Goal: Task Accomplishment & Management: Manage account settings

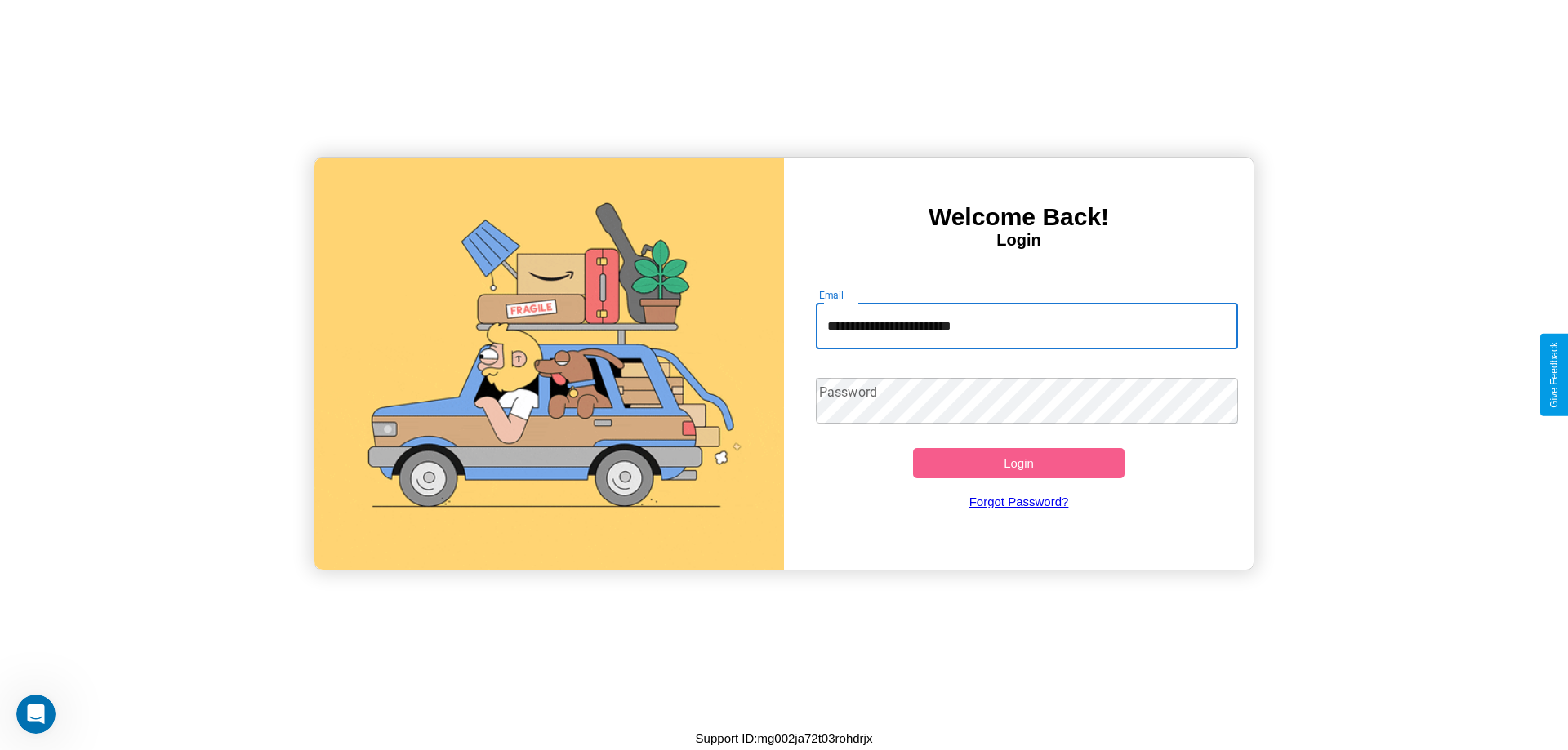
type input "**********"
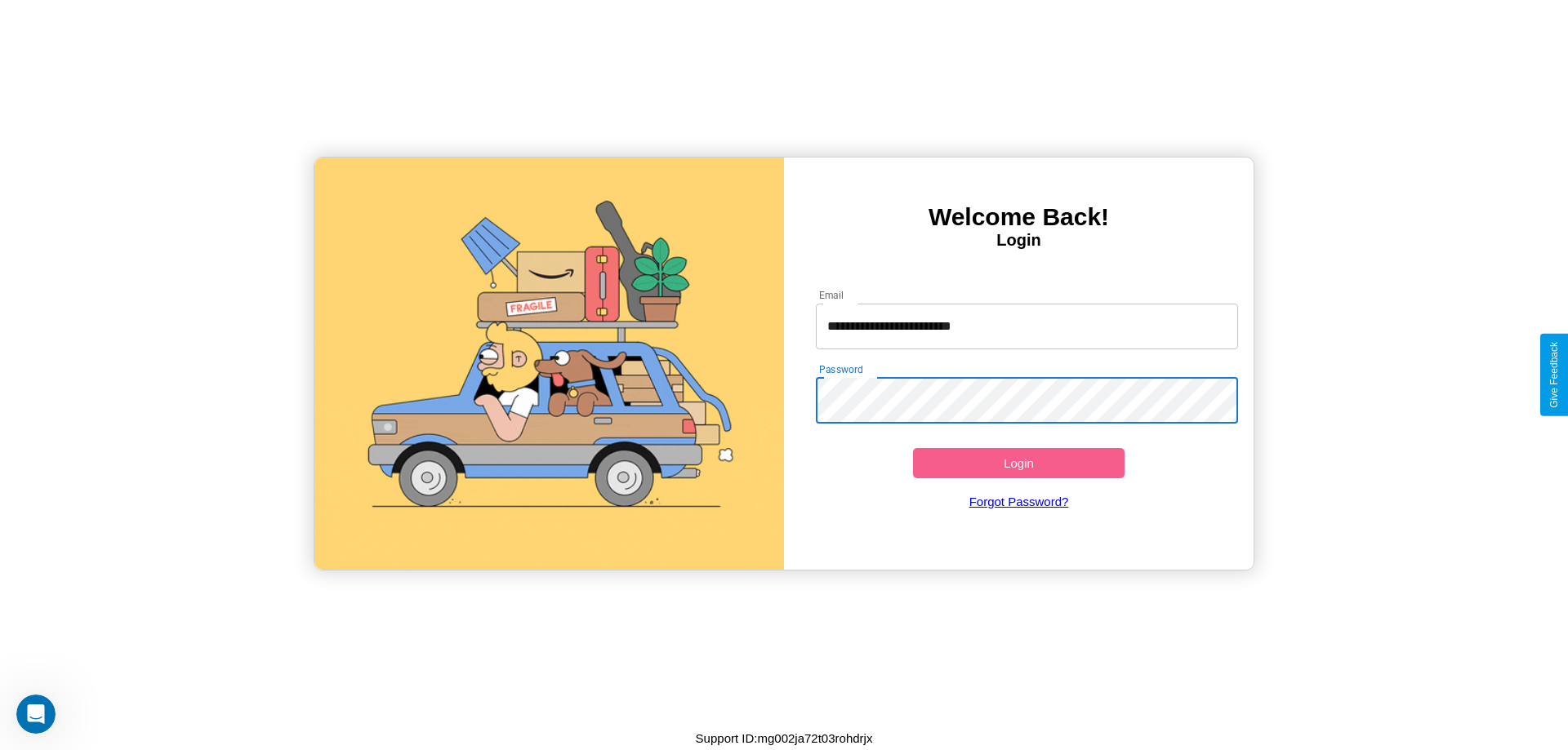
click at [1018, 463] on button "Login" at bounding box center [1018, 463] width 212 height 30
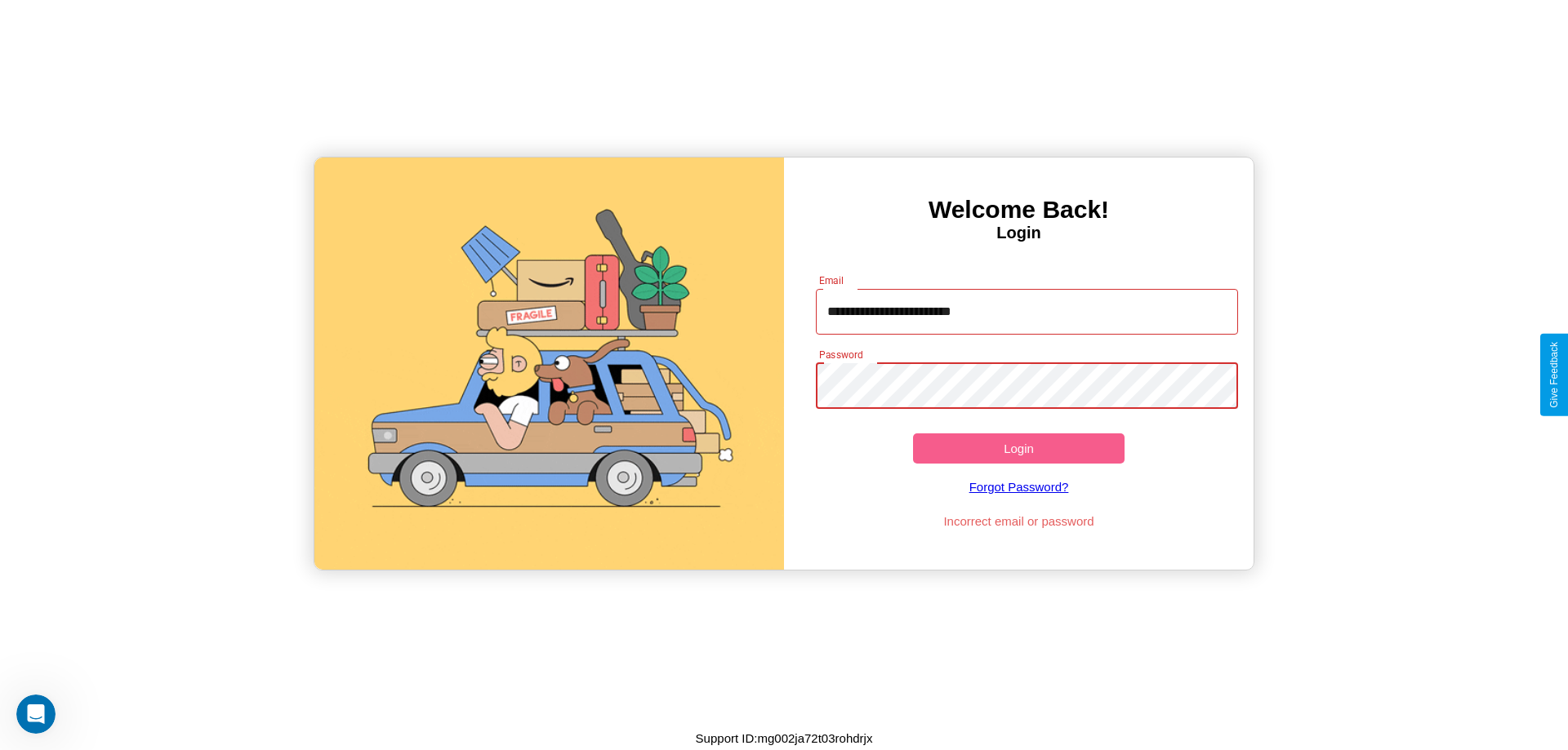
click at [1018, 448] on button "Login" at bounding box center [1018, 448] width 212 height 30
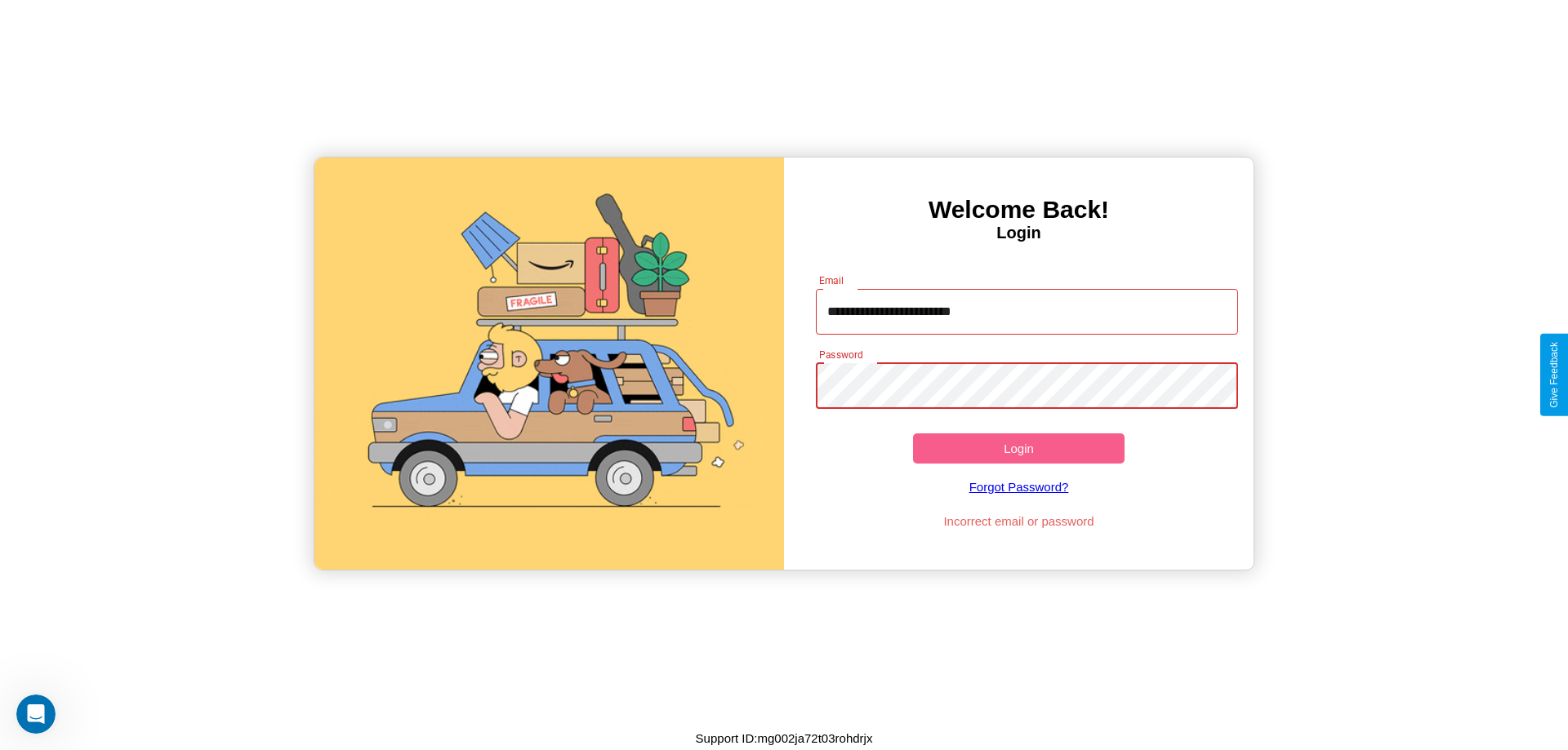
click at [1018, 448] on button "Login" at bounding box center [1018, 448] width 212 height 30
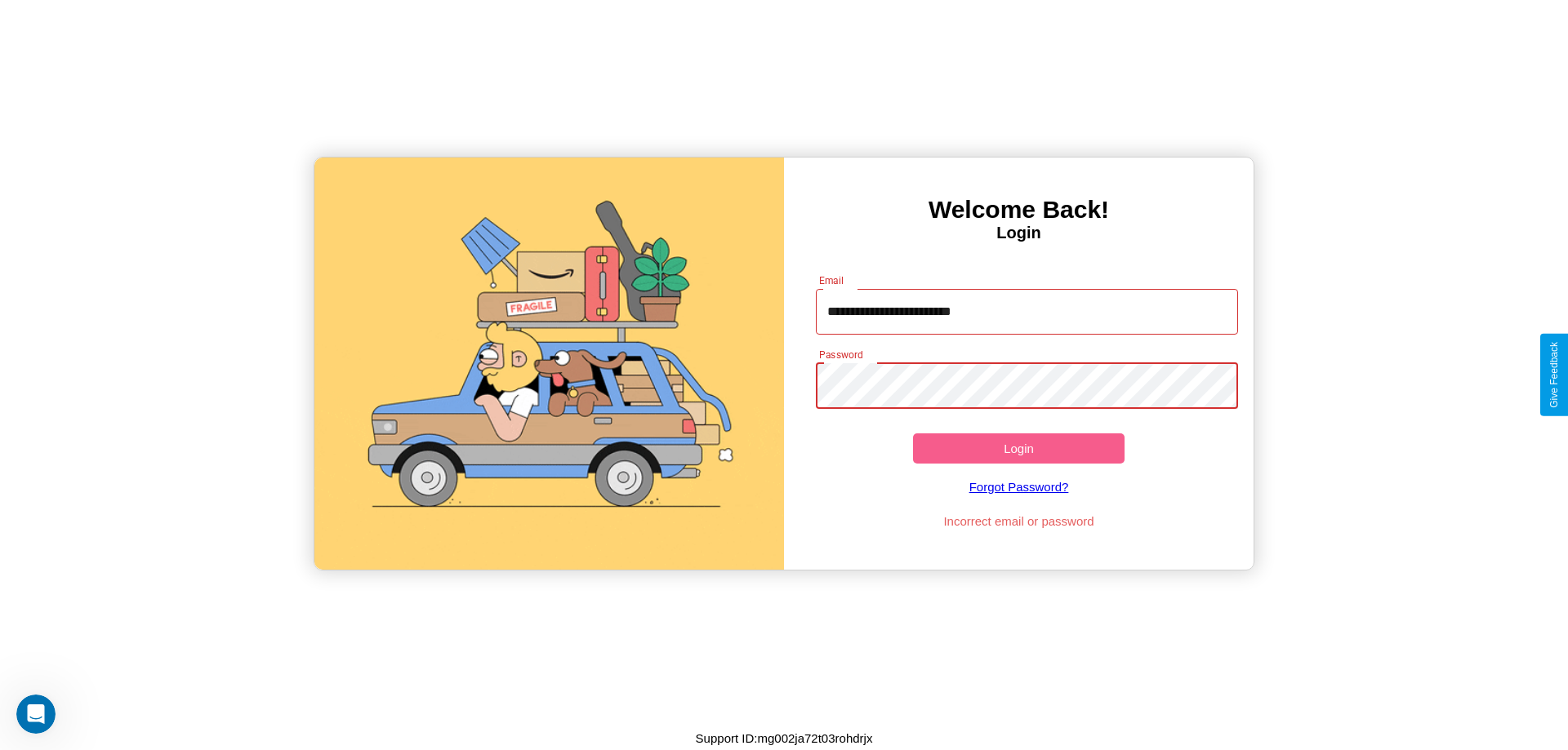
click at [1018, 448] on button "Login" at bounding box center [1018, 448] width 212 height 30
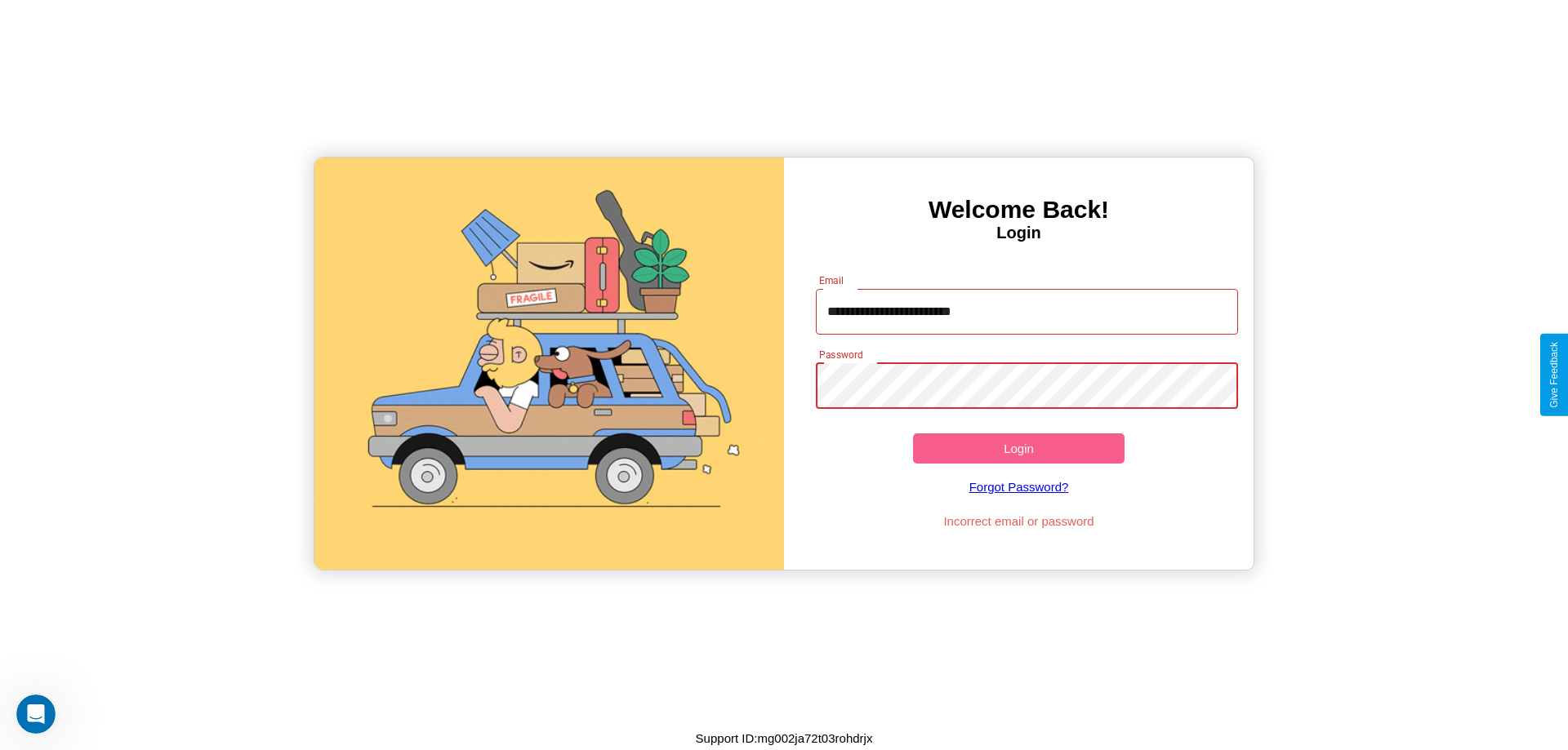
click at [1018, 448] on button "Login" at bounding box center [1018, 448] width 212 height 30
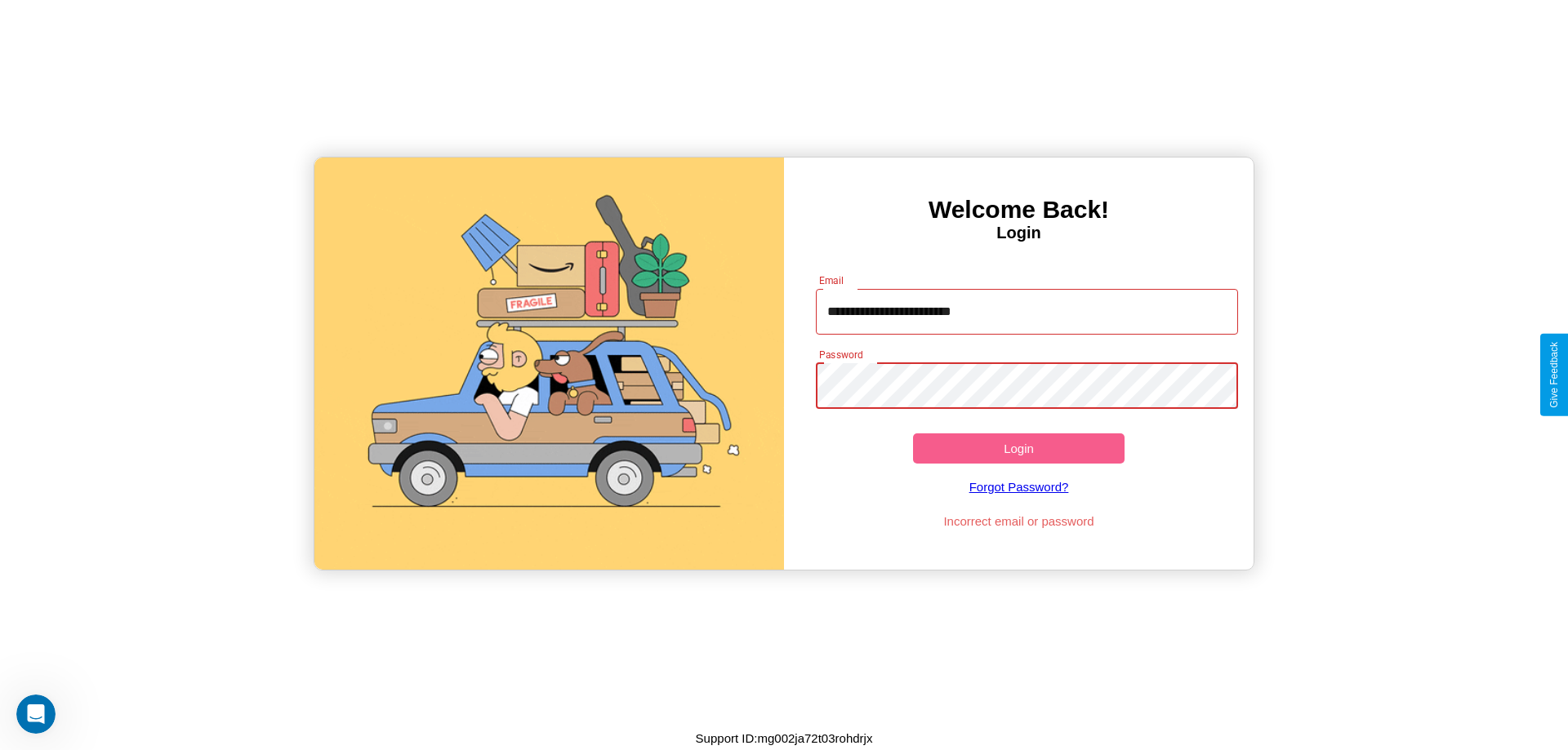
click at [1018, 448] on button "Login" at bounding box center [1018, 448] width 212 height 30
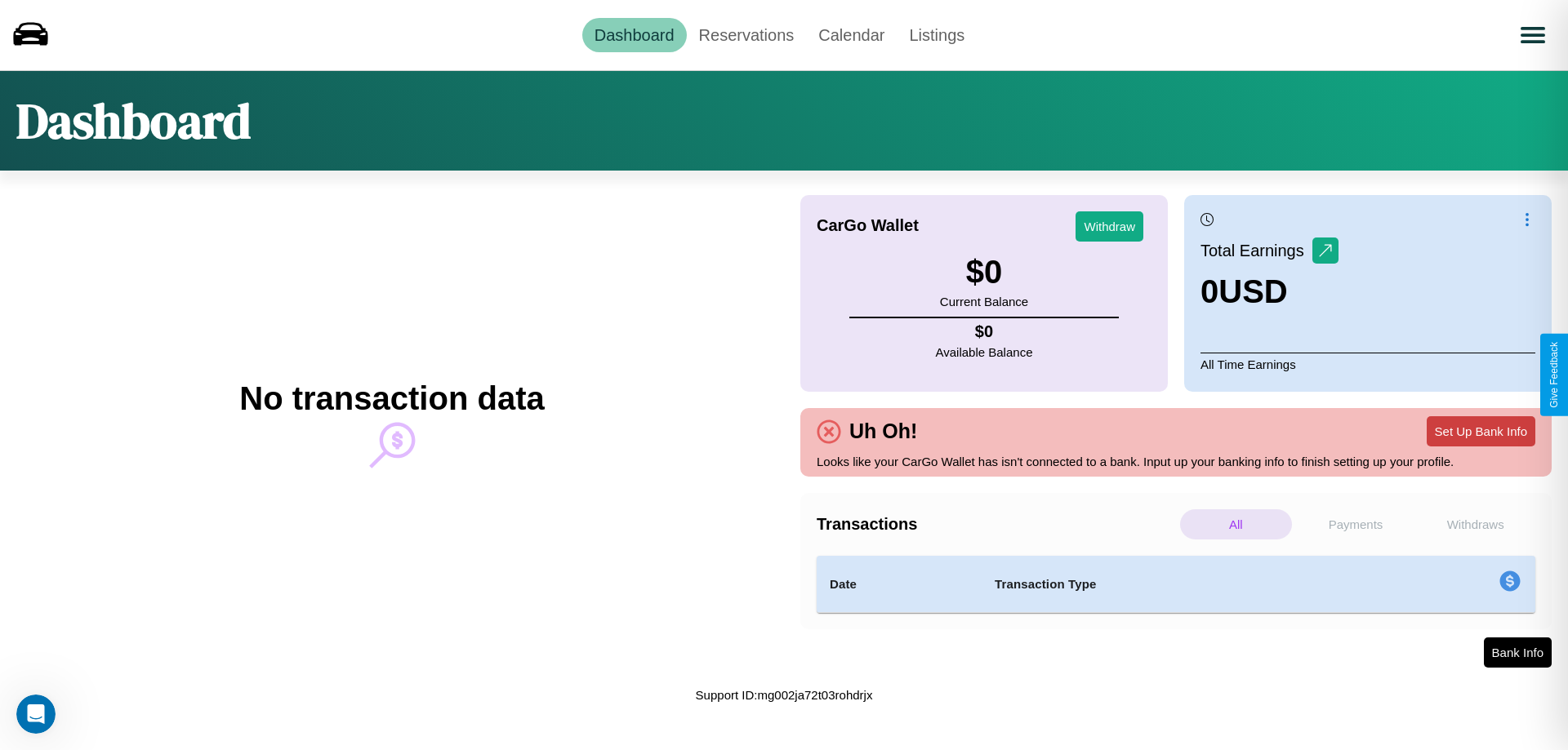
click at [1481, 431] on button "Set Up Bank Info" at bounding box center [1481, 431] width 109 height 30
